Goal: Task Accomplishment & Management: Manage account settings

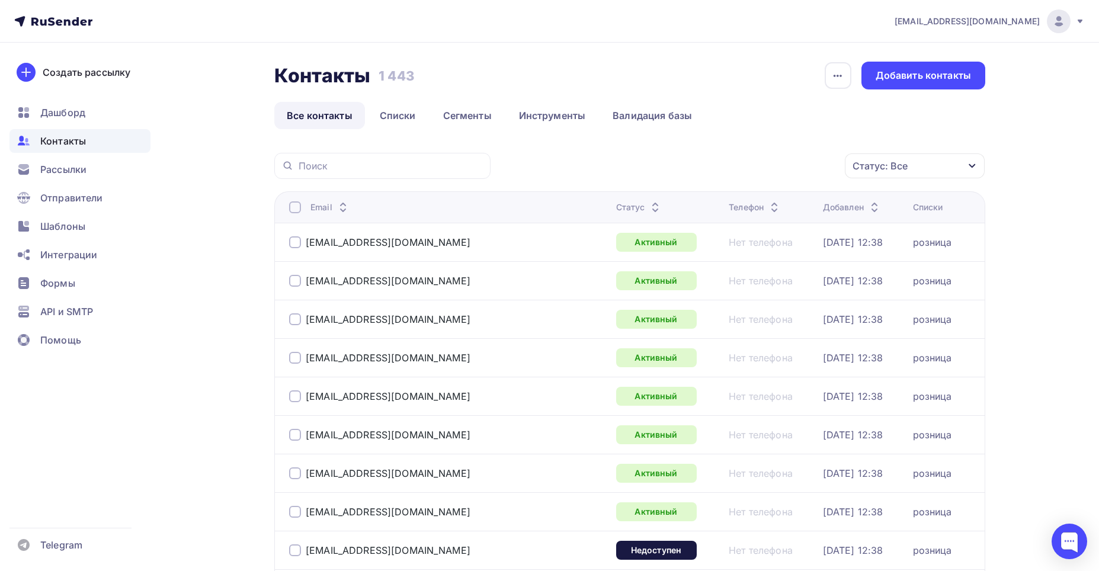
click at [295, 159] on div at bounding box center [382, 166] width 216 height 26
click at [295, 165] on div at bounding box center [382, 166] width 216 height 26
click at [305, 167] on input "text" at bounding box center [391, 165] width 185 height 13
paste input "[EMAIL_ADDRESS][DOMAIN_NAME]"
click at [388, 165] on input "[EMAIL_ADDRESS][DOMAIN_NAME]" at bounding box center [391, 165] width 185 height 13
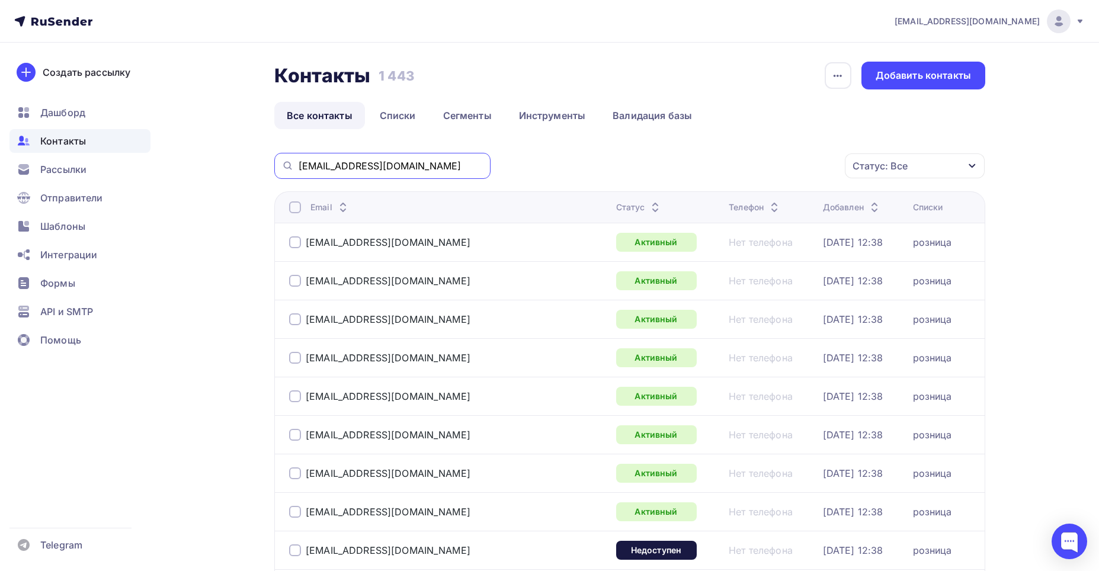
type input "[EMAIL_ADDRESS][DOMAIN_NAME]"
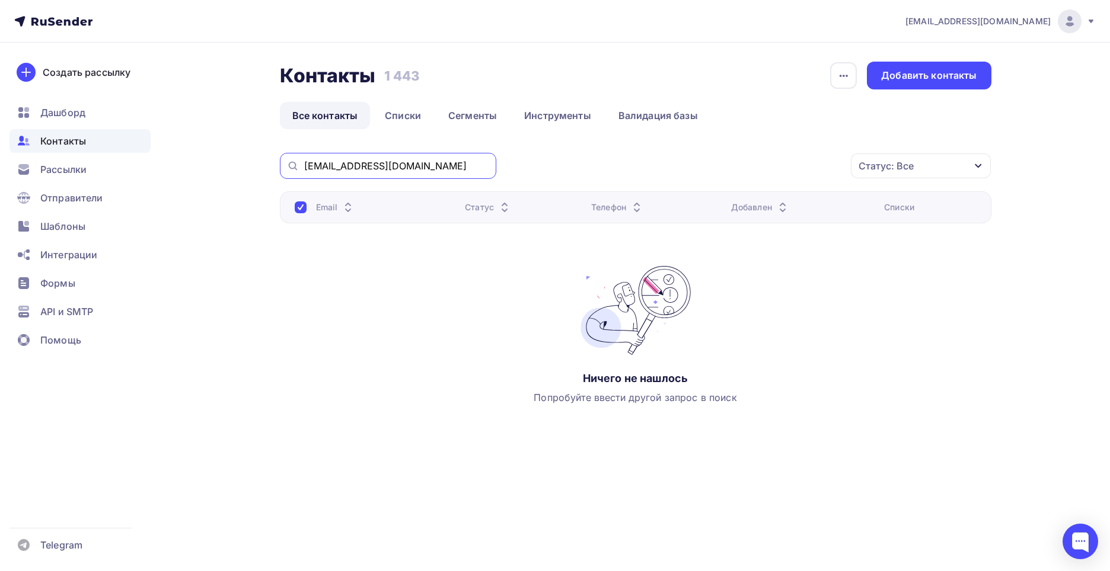
drag, startPoint x: 388, startPoint y: 167, endPoint x: 300, endPoint y: 157, distance: 88.8
click at [300, 157] on div "[EMAIL_ADDRESS][DOMAIN_NAME]" at bounding box center [388, 166] width 216 height 26
click at [909, 73] on div "Добавить контакты" at bounding box center [928, 76] width 95 height 14
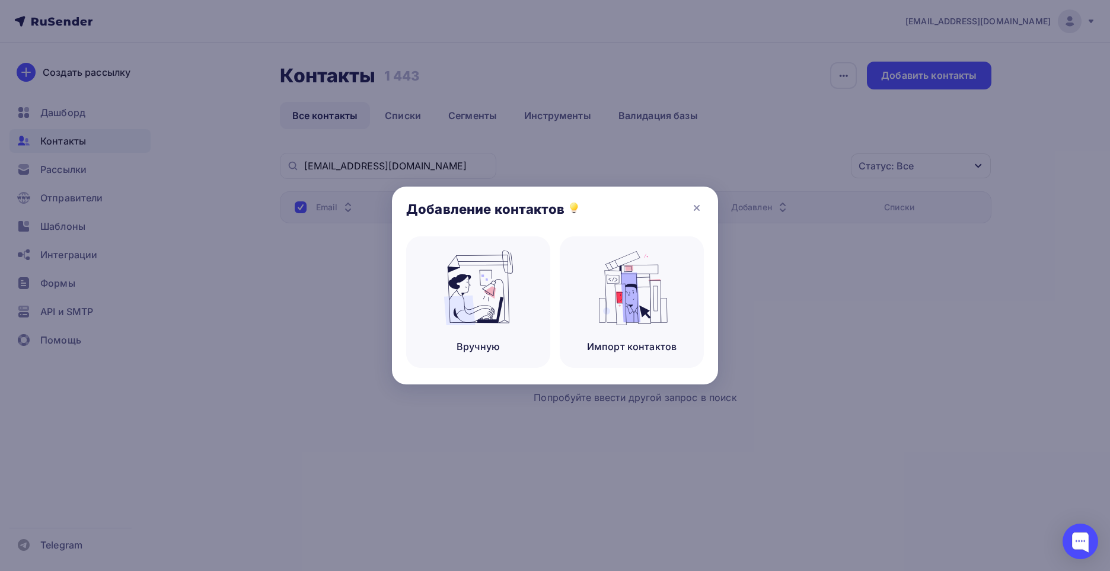
drag, startPoint x: 821, startPoint y: 356, endPoint x: 763, endPoint y: 280, distance: 95.1
click at [796, 316] on div at bounding box center [555, 285] width 1110 height 571
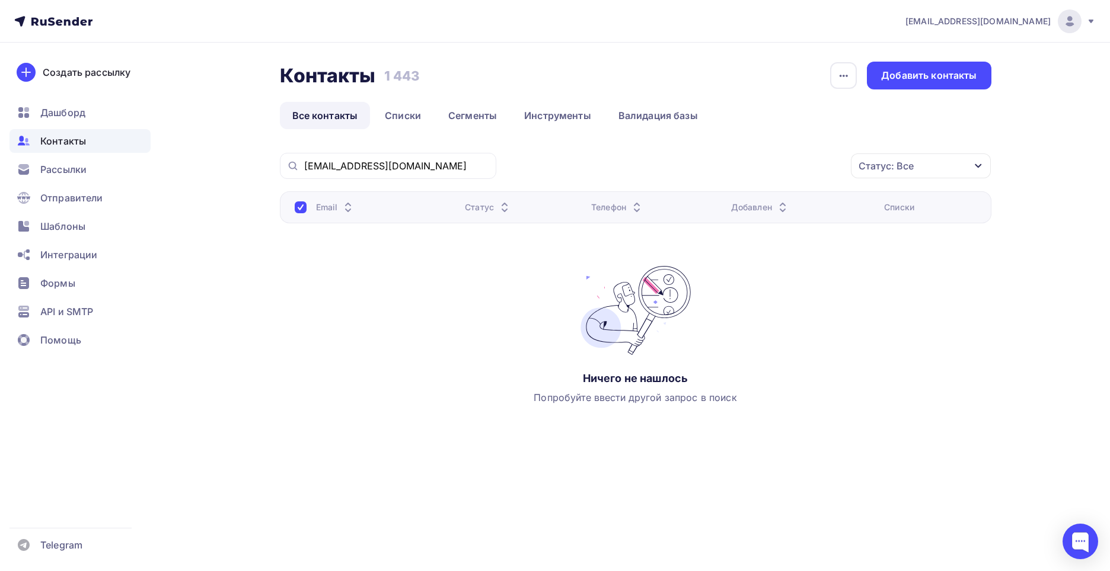
drag, startPoint x: 298, startPoint y: 299, endPoint x: 277, endPoint y: 281, distance: 27.3
click at [294, 294] on div "Email Статус Телефон Добавлен Списки Ничего не нашлось Попробуйте ввести другой…" at bounding box center [635, 309] width 711 height 237
drag, startPoint x: 395, startPoint y: 299, endPoint x: 370, endPoint y: 255, distance: 49.9
click at [385, 282] on div "Email Статус Телефон Добавлен Списки Ничего не нашлось Попробуйте ввести другой…" at bounding box center [635, 309] width 711 height 237
click at [417, 113] on link "Списки" at bounding box center [402, 115] width 61 height 27
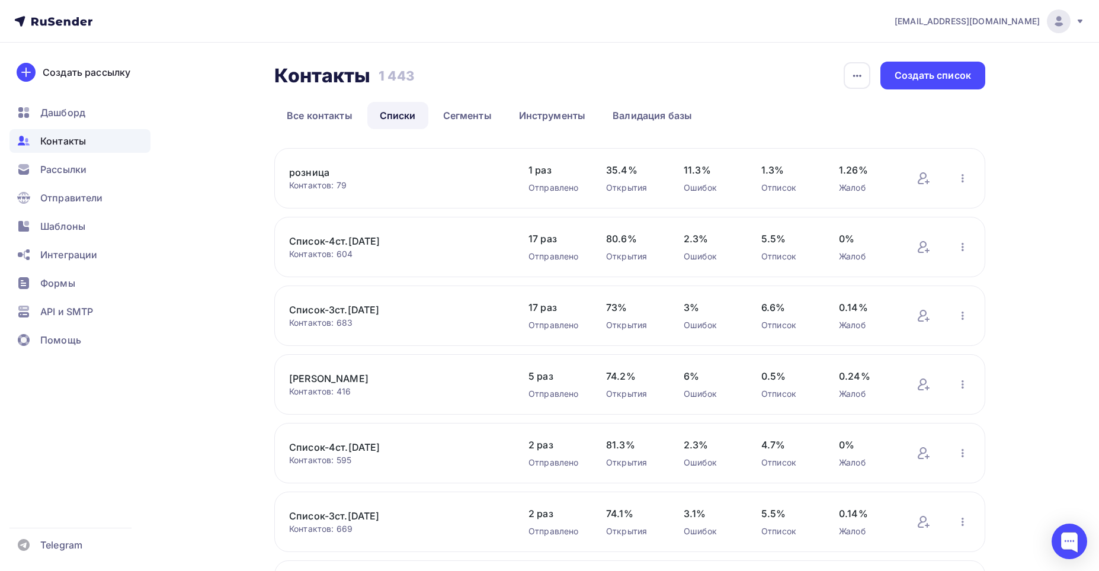
click at [347, 243] on link "Список-4ст.[DATE]" at bounding box center [390, 241] width 202 height 14
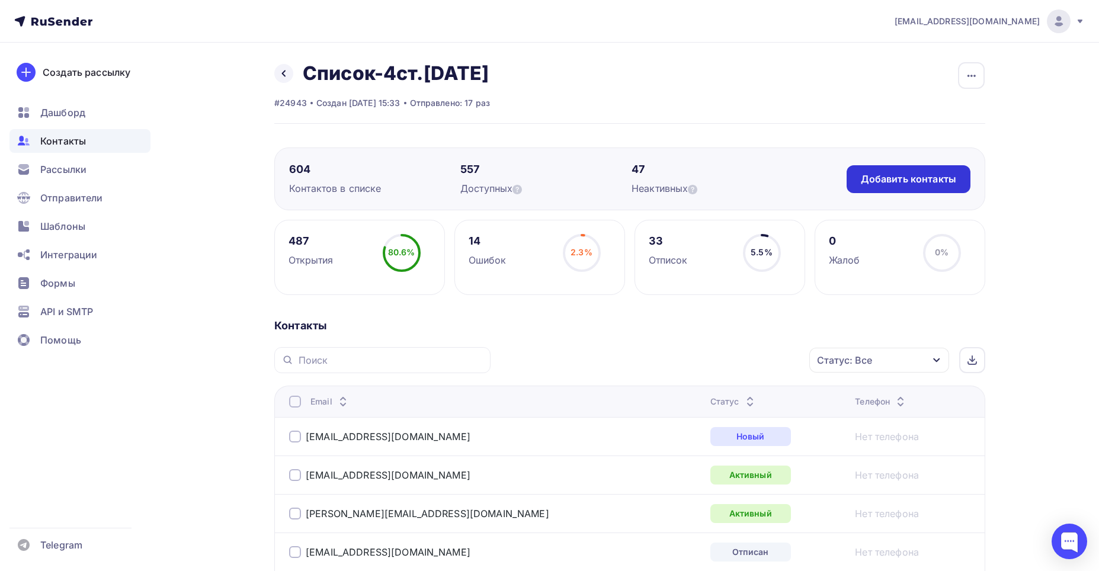
click at [899, 175] on div "Добавить контакты" at bounding box center [908, 179] width 95 height 14
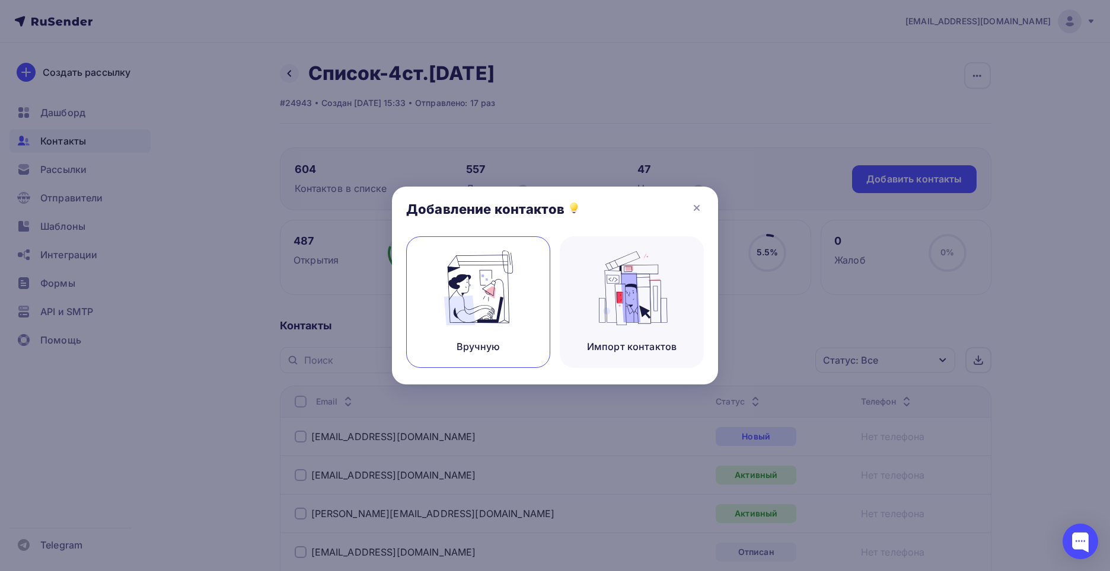
click at [496, 303] on img at bounding box center [478, 288] width 79 height 75
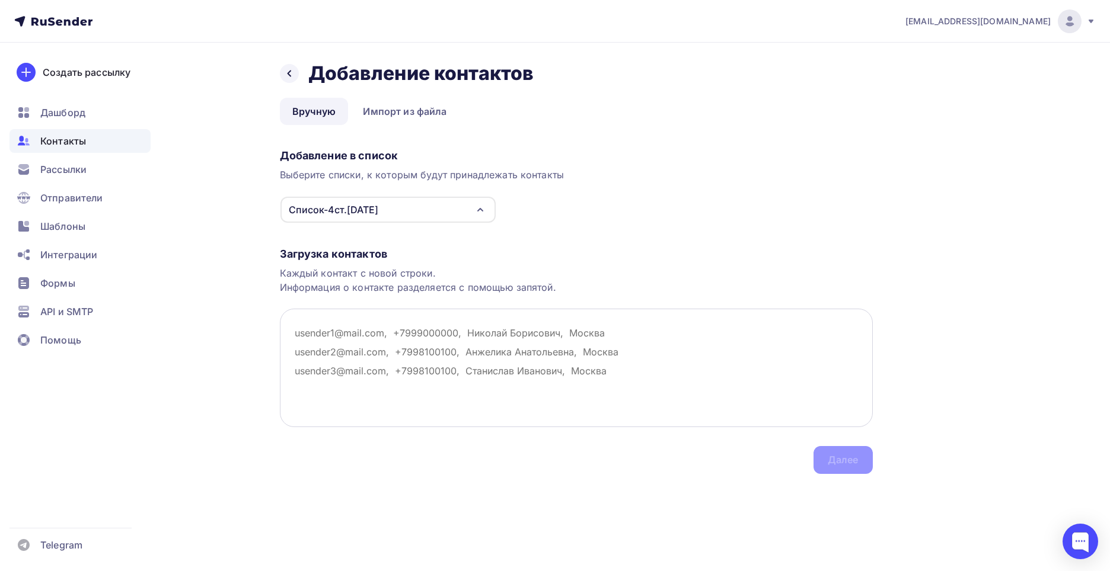
click at [299, 331] on textarea at bounding box center [576, 368] width 593 height 119
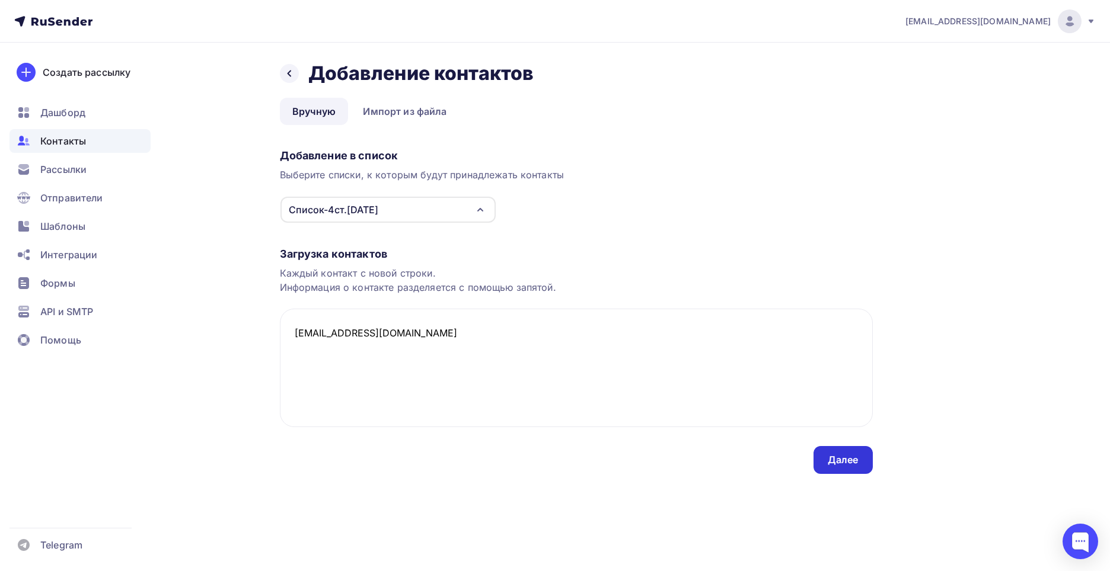
type textarea "[EMAIL_ADDRESS][DOMAIN_NAME]"
click at [834, 464] on div "Далее" at bounding box center [842, 460] width 31 height 14
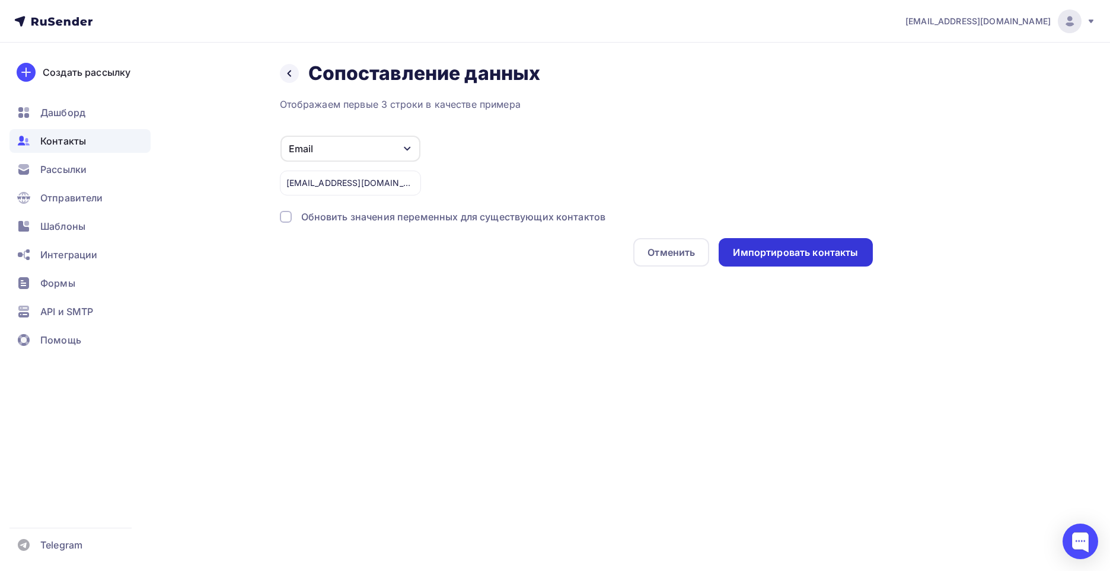
click at [781, 254] on div "Импортировать контакты" at bounding box center [795, 253] width 125 height 14
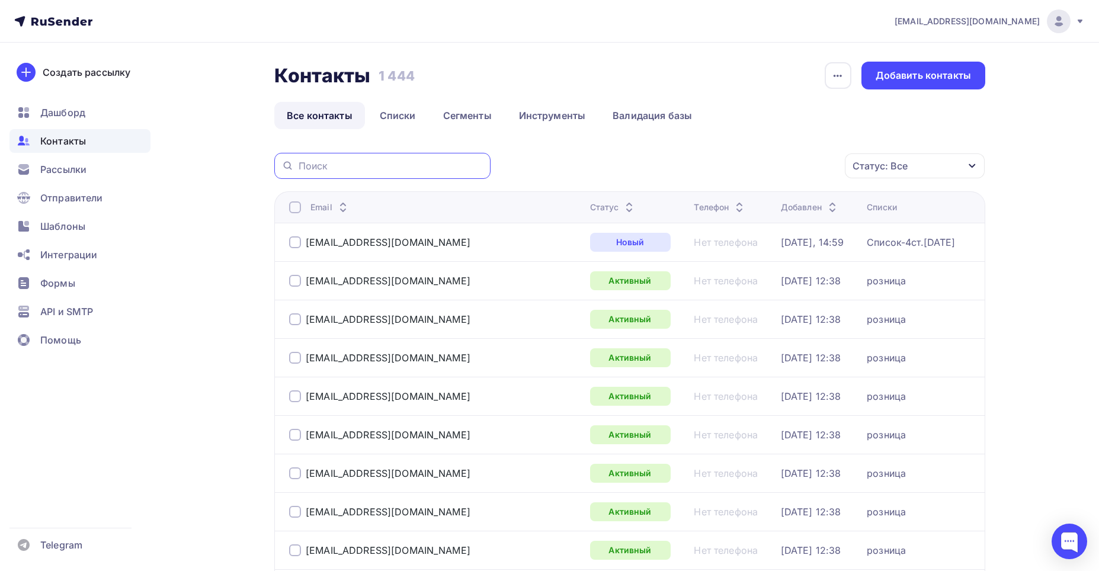
click at [321, 158] on div at bounding box center [382, 166] width 216 height 26
click at [303, 167] on input "text" at bounding box center [391, 165] width 185 height 13
paste input "[EMAIL_ADDRESS][DOMAIN_NAME]"
type input "[EMAIL_ADDRESS][DOMAIN_NAME]"
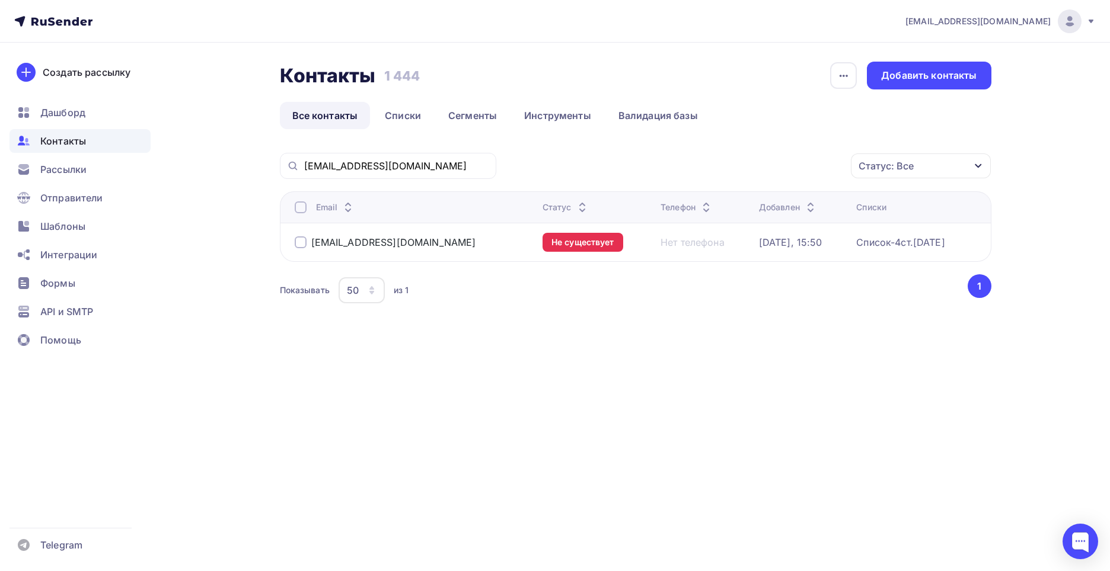
drag, startPoint x: 413, startPoint y: 244, endPoint x: 401, endPoint y: 244, distance: 11.3
click at [401, 244] on div "[EMAIL_ADDRESS][DOMAIN_NAME]" at bounding box center [414, 242] width 238 height 19
click at [392, 241] on div "[EMAIL_ADDRESS][DOMAIN_NAME]" at bounding box center [414, 242] width 238 height 19
drag, startPoint x: 388, startPoint y: 258, endPoint x: 385, endPoint y: 245, distance: 13.3
click at [388, 251] on td "[EMAIL_ADDRESS][DOMAIN_NAME]" at bounding box center [409, 242] width 258 height 39
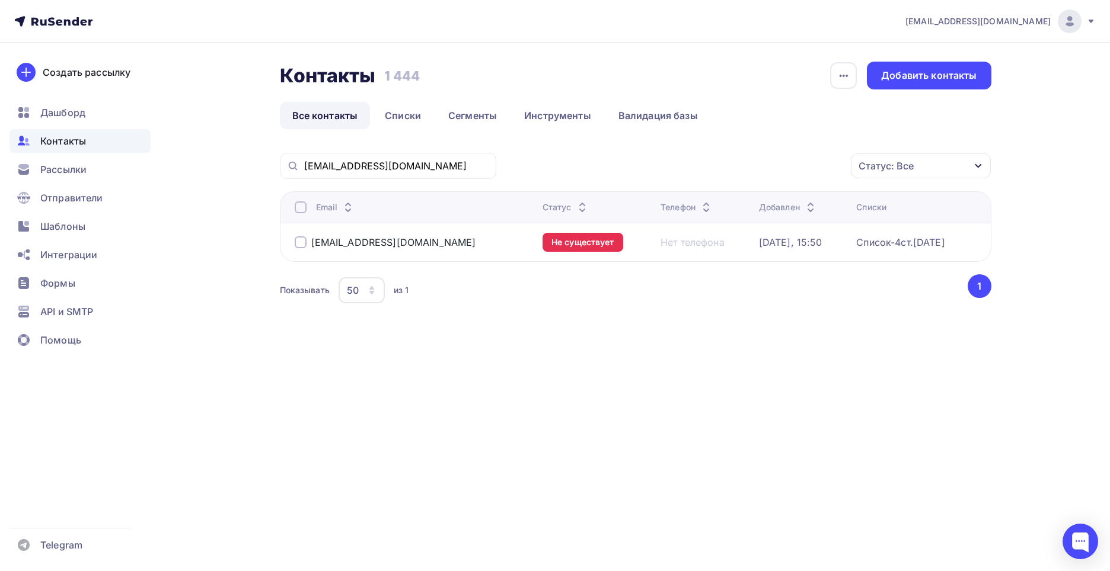
drag, startPoint x: 394, startPoint y: 244, endPoint x: 309, endPoint y: 239, distance: 84.3
click at [309, 239] on div "[EMAIL_ADDRESS][DOMAIN_NAME]" at bounding box center [414, 242] width 238 height 19
copy div "[EMAIL_ADDRESS][DOMAIN_NAME]"
click at [1082, 538] on div at bounding box center [1080, 542] width 36 height 36
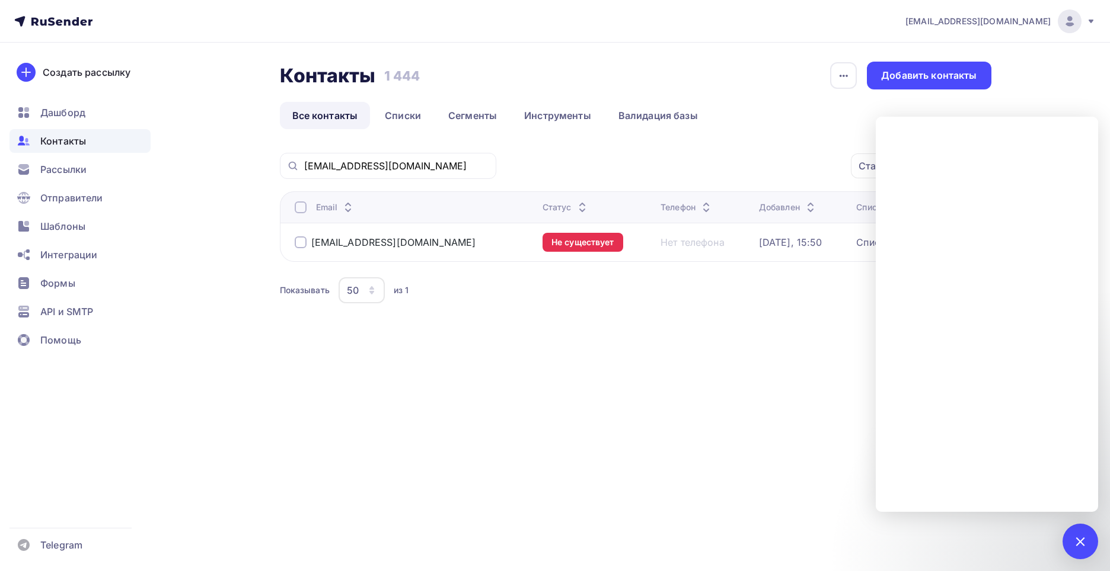
click at [497, 370] on div "Контакты Контакты 1 444 1 444 История импорта Добавить контакты Все контакты Сп…" at bounding box center [554, 213] width 971 height 340
click at [1073, 544] on div "1" at bounding box center [1080, 542] width 36 height 36
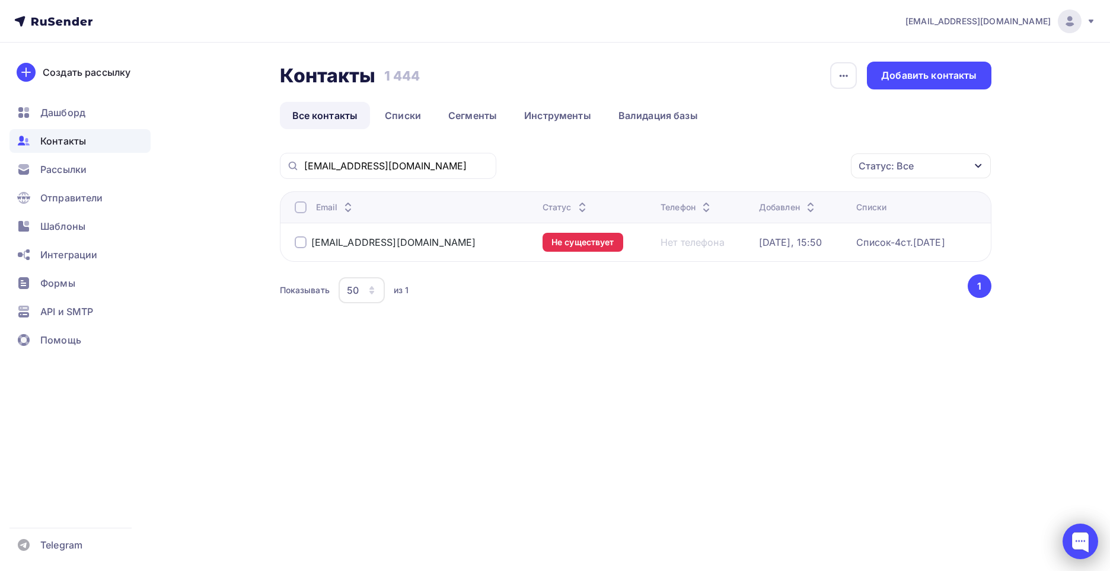
click at [1086, 538] on div at bounding box center [1080, 542] width 36 height 36
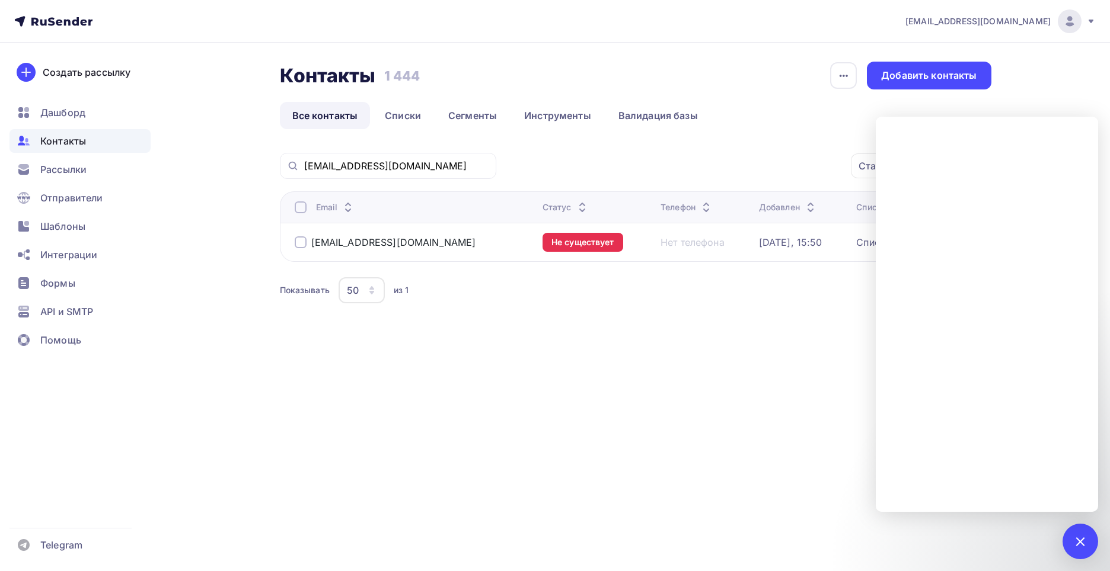
click at [549, 364] on div "Контакты Контакты 1 444 1 444 История импорта Добавить контакты Все контакты Сп…" at bounding box center [554, 213] width 971 height 340
click at [67, 139] on span "Контакты" at bounding box center [63, 141] width 46 height 14
click at [415, 116] on link "Списки" at bounding box center [402, 115] width 61 height 27
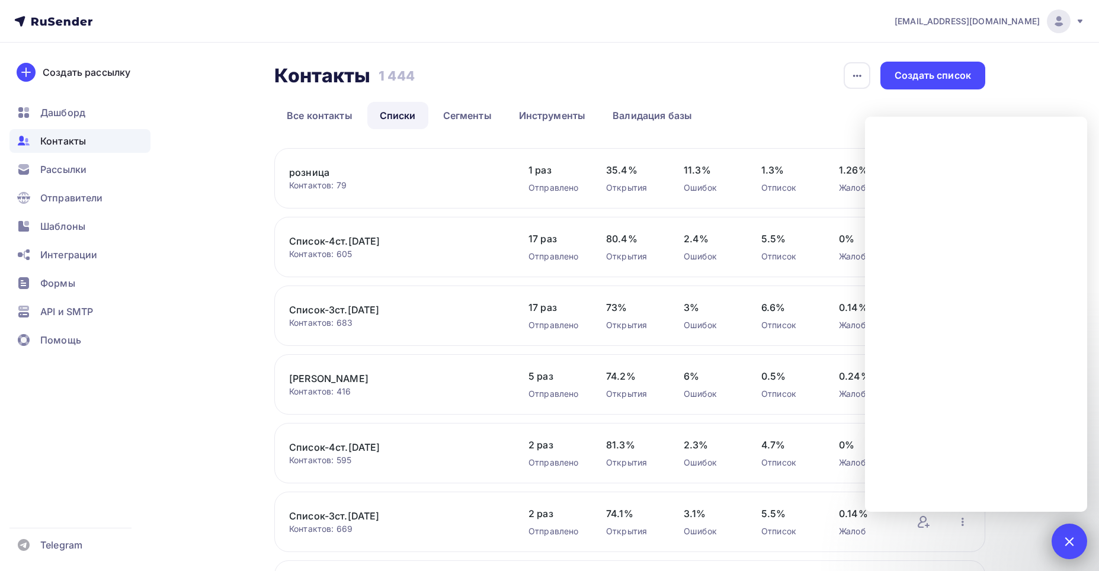
click at [1069, 542] on div at bounding box center [1070, 541] width 16 height 16
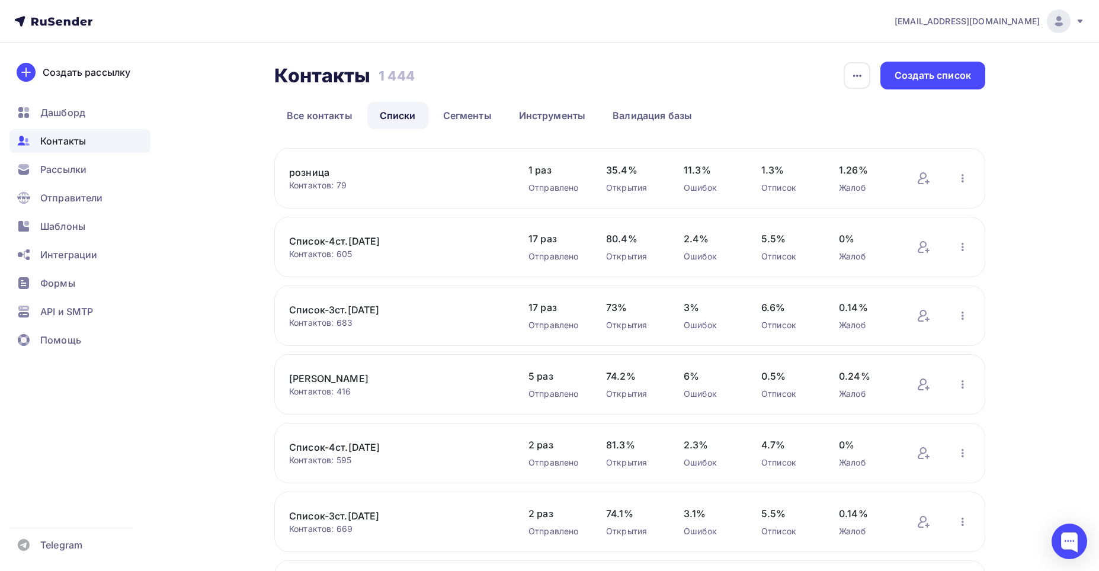
click at [322, 244] on link "Список-4ст.[DATE]" at bounding box center [390, 241] width 202 height 14
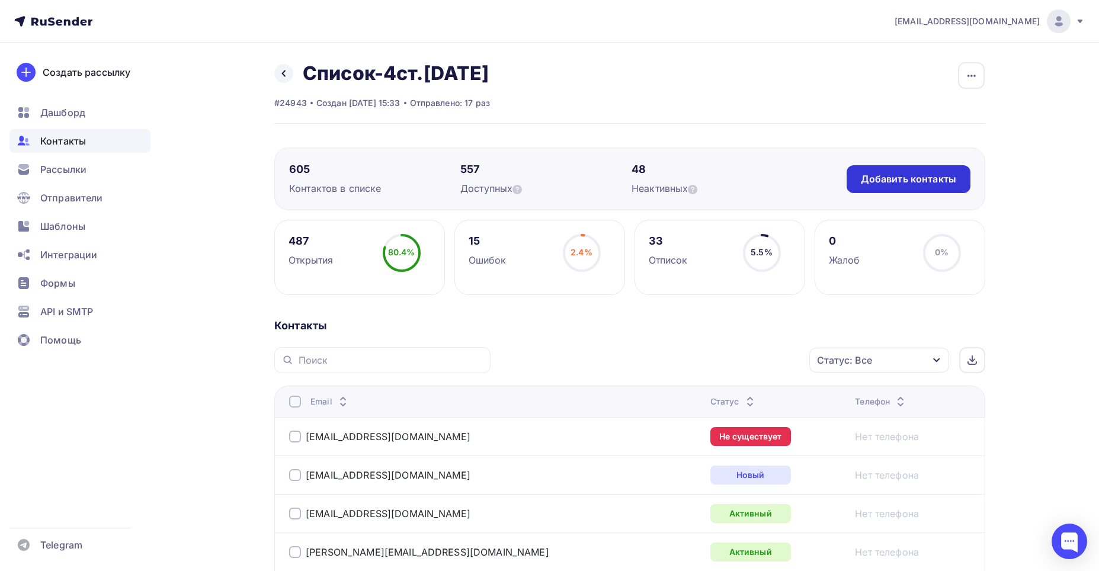
click at [910, 174] on div "Добавить контакты" at bounding box center [908, 179] width 95 height 14
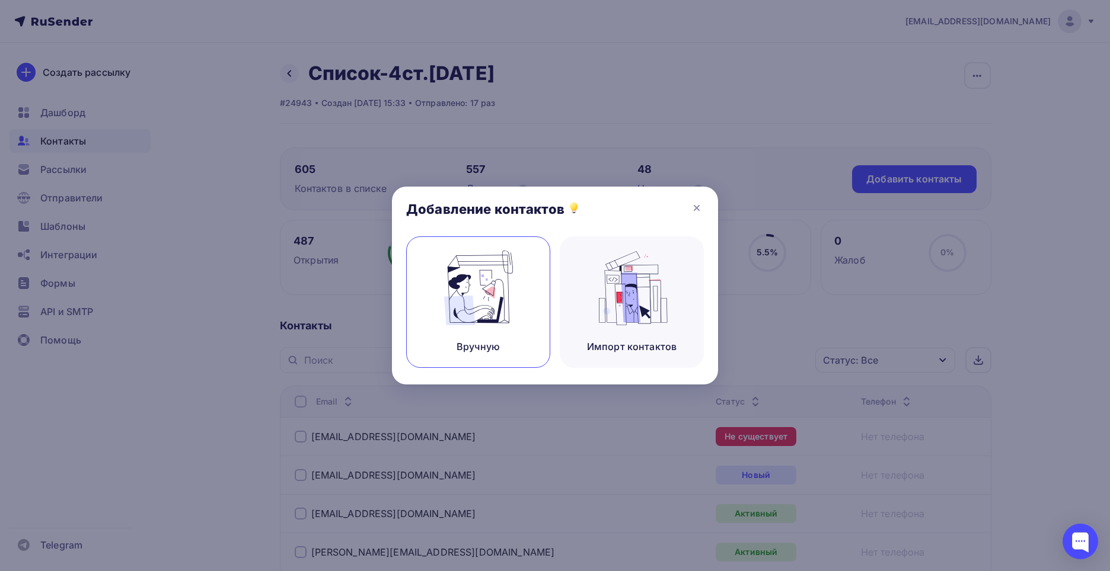
click at [469, 293] on img at bounding box center [478, 288] width 79 height 75
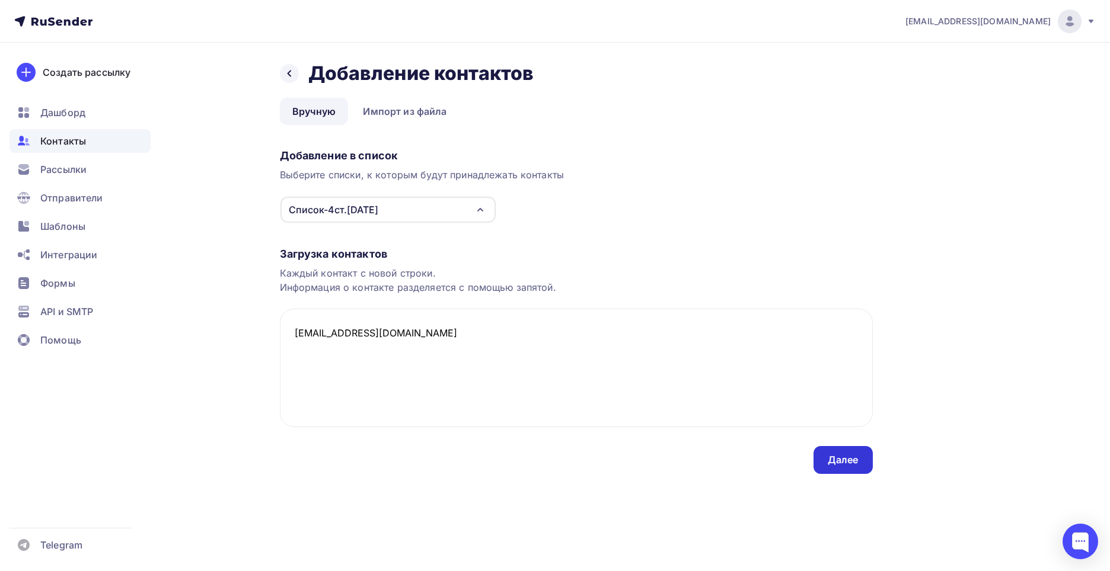
type textarea "[EMAIL_ADDRESS][DOMAIN_NAME]"
click at [847, 458] on div "Далее" at bounding box center [842, 460] width 31 height 14
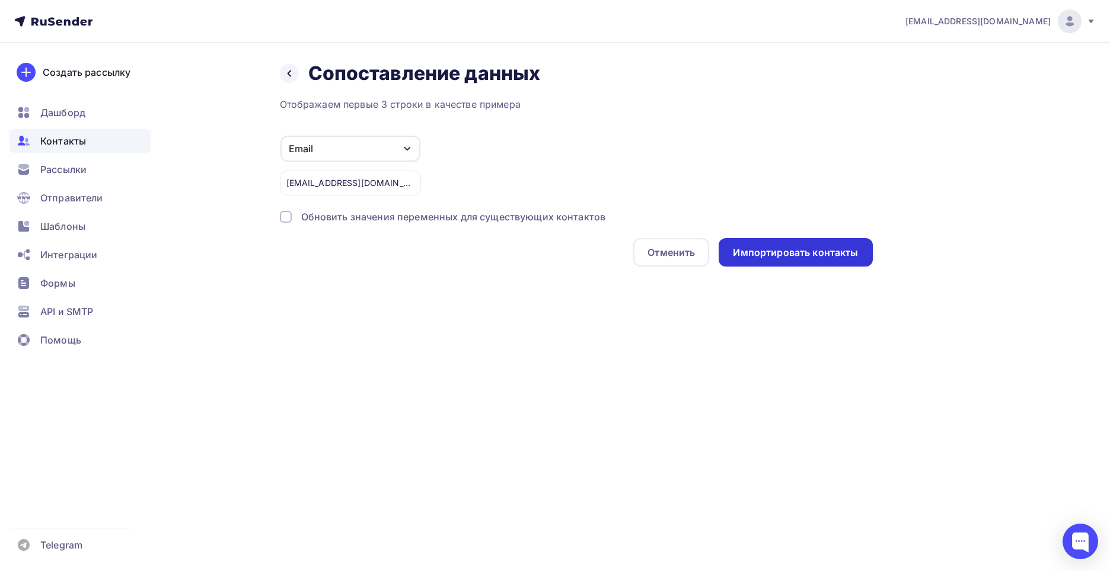
click at [802, 260] on div "Импортировать контакты" at bounding box center [795, 252] width 154 height 28
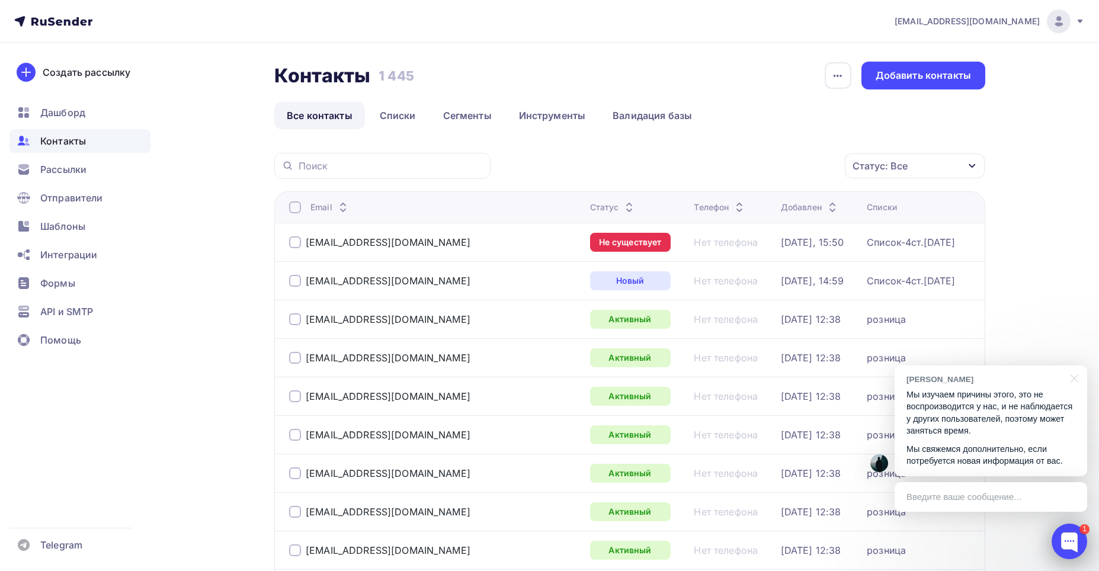
click at [1072, 536] on div at bounding box center [1070, 542] width 36 height 36
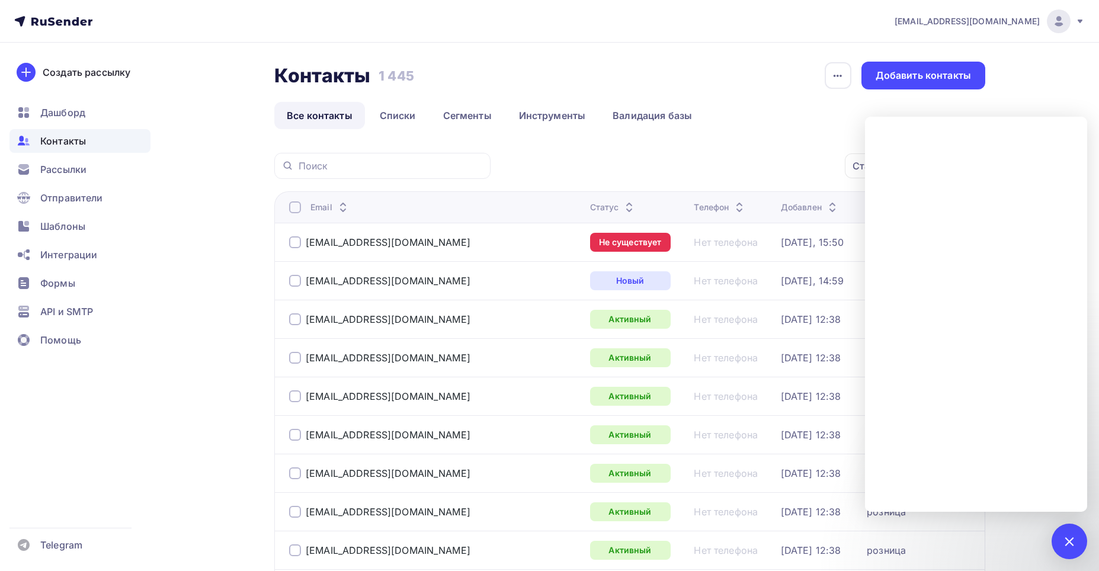
click at [586, 526] on td "Активный" at bounding box center [638, 512] width 104 height 39
click at [1081, 539] on div "1" at bounding box center [1070, 542] width 36 height 36
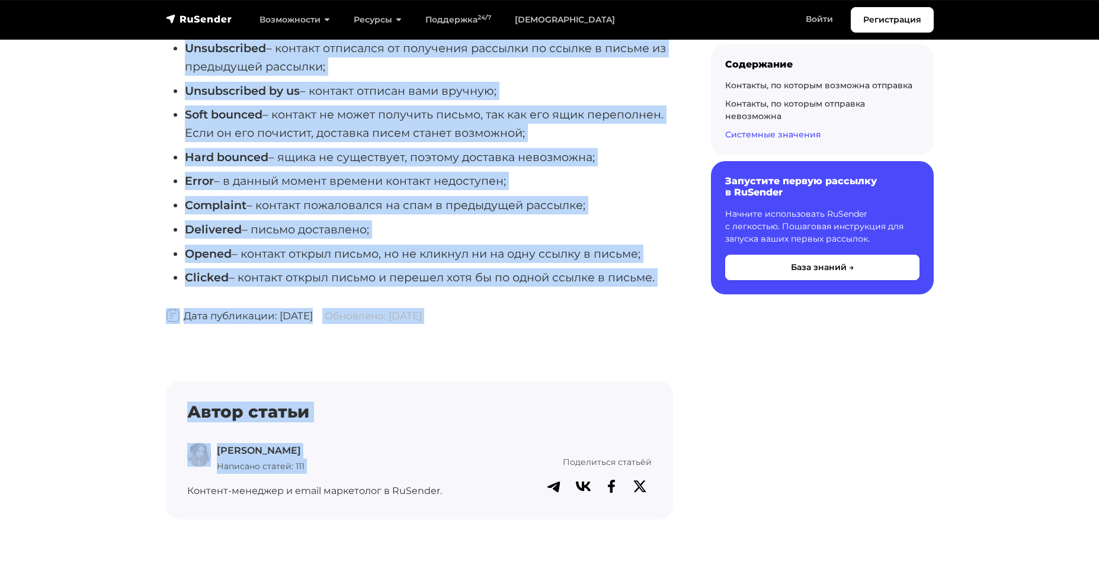
scroll to position [1168, 0]
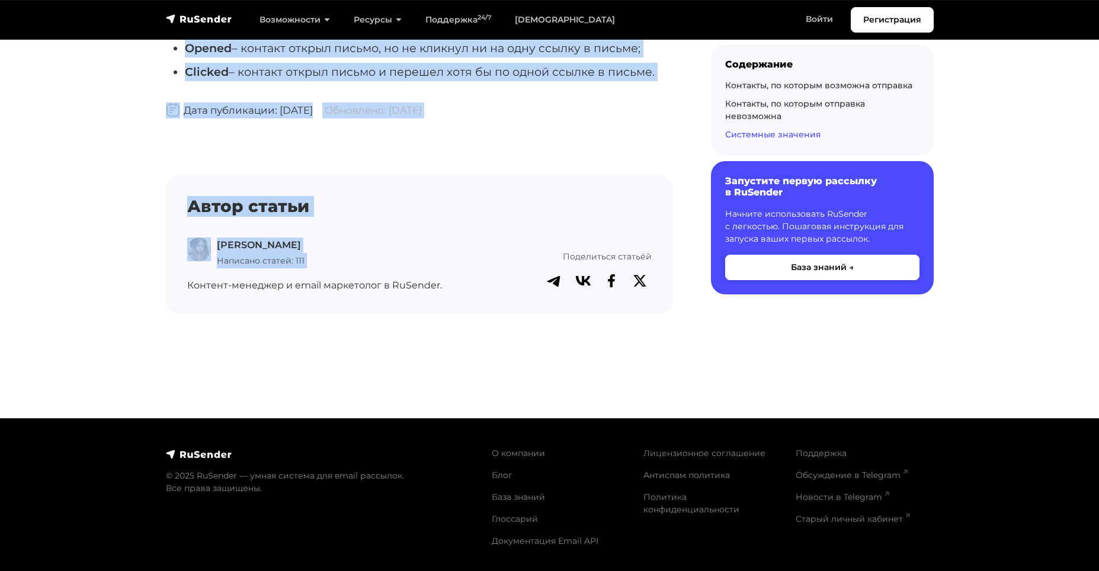
drag, startPoint x: 167, startPoint y: 72, endPoint x: 660, endPoint y: 76, distance: 492.6
copy body "Loremip dolorsit Ametc A. 5 elitse 1 doeiusm 1020 Temporinc: 1 utla 9429 Etdo m…"
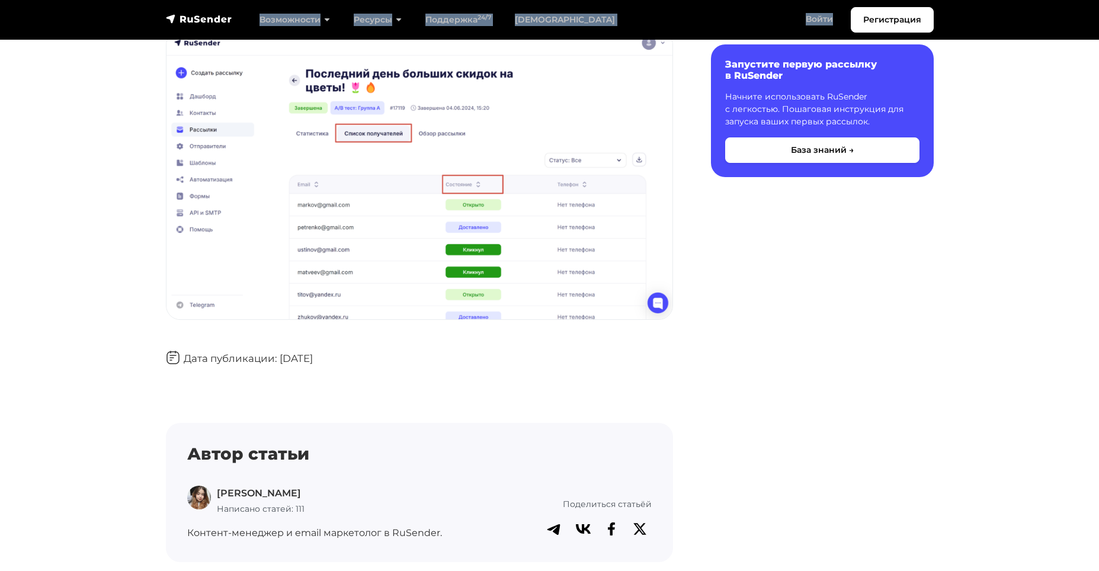
scroll to position [856, 0]
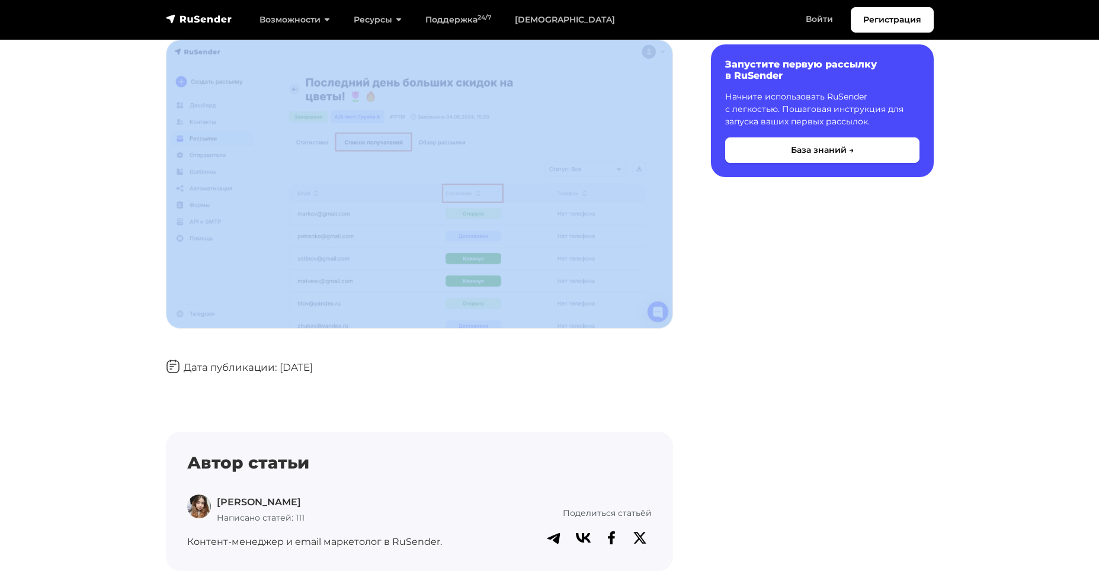
drag, startPoint x: 161, startPoint y: 74, endPoint x: 557, endPoint y: 106, distance: 397.2
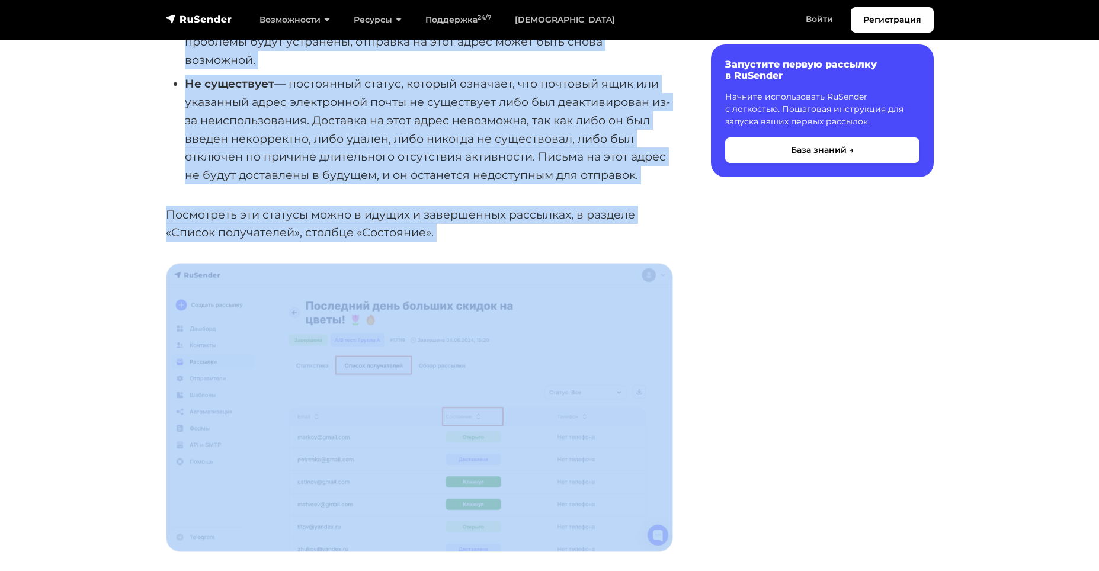
scroll to position [619, 0]
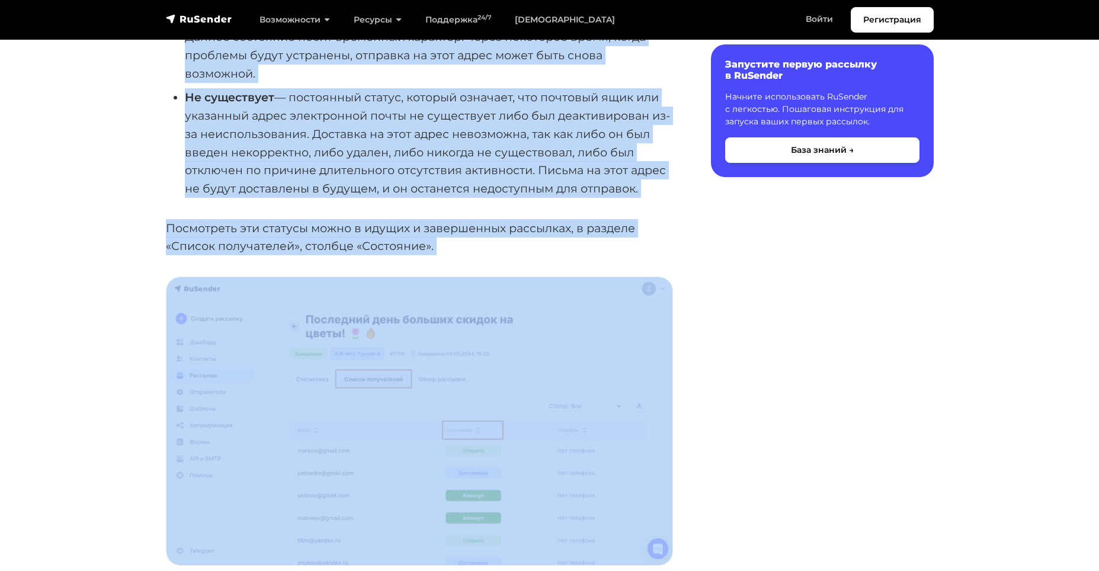
copy body "Статусы писем в идущих и завершенных рассылках Дарья Л. 2 минуты 30 октября 202…"
